Goal: Submit feedback/report problem: Submit feedback/report problem

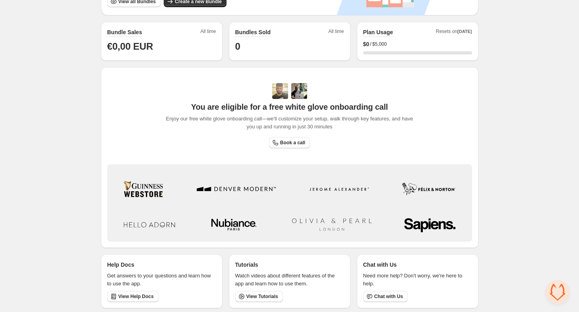
scroll to position [198, 0]
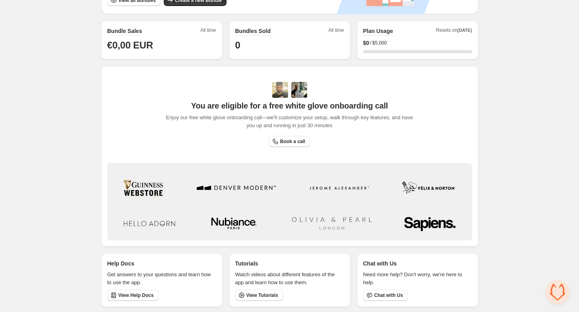
click at [562, 294] on span "Aprire la chat" at bounding box center [558, 292] width 24 height 24
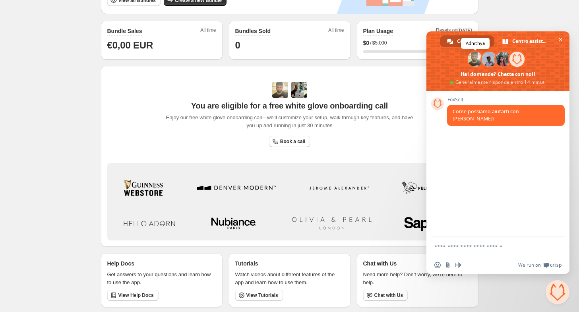
click at [475, 60] on span at bounding box center [475, 59] width 15 height 15
click at [471, 250] on textarea "Scrivi il tuo messaggio..." at bounding box center [489, 246] width 110 height 7
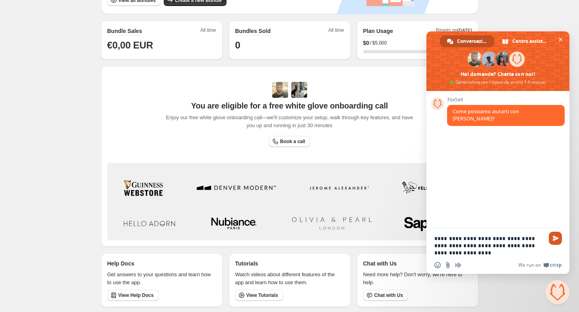
type textarea "**********"
click at [553, 236] on span "Inviare" at bounding box center [556, 238] width 6 height 6
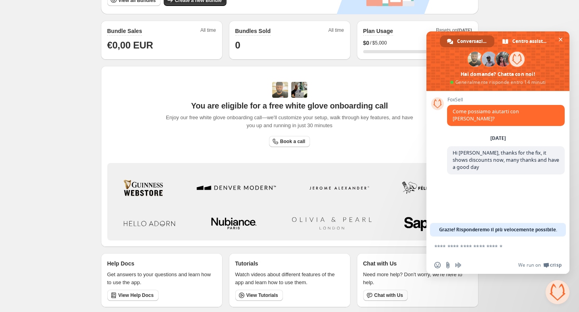
click at [76, 89] on div "Home Bundles Analytics Plan and Billing 🦊 FoxSell Bundles. This page is ready 🦊…" at bounding box center [289, 58] width 579 height 512
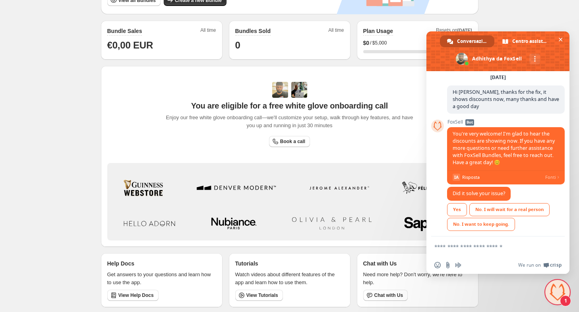
scroll to position [76, 0]
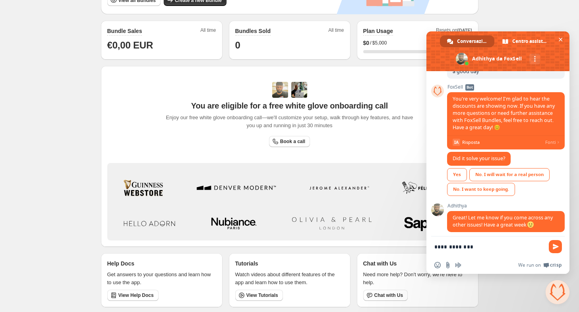
type textarea "**********"
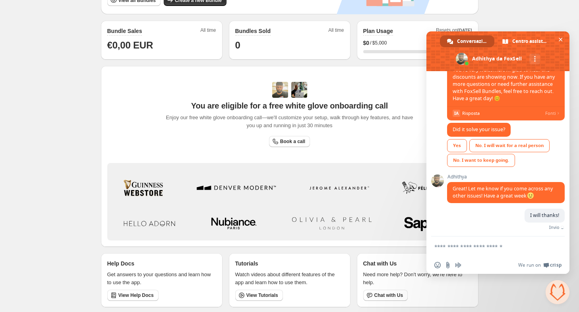
scroll to position [96, 0]
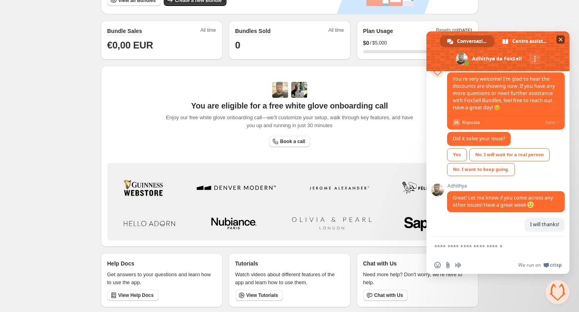
click at [559, 38] on span "Chiudere la chat" at bounding box center [561, 40] width 4 height 4
